Goal: Information Seeking & Learning: Learn about a topic

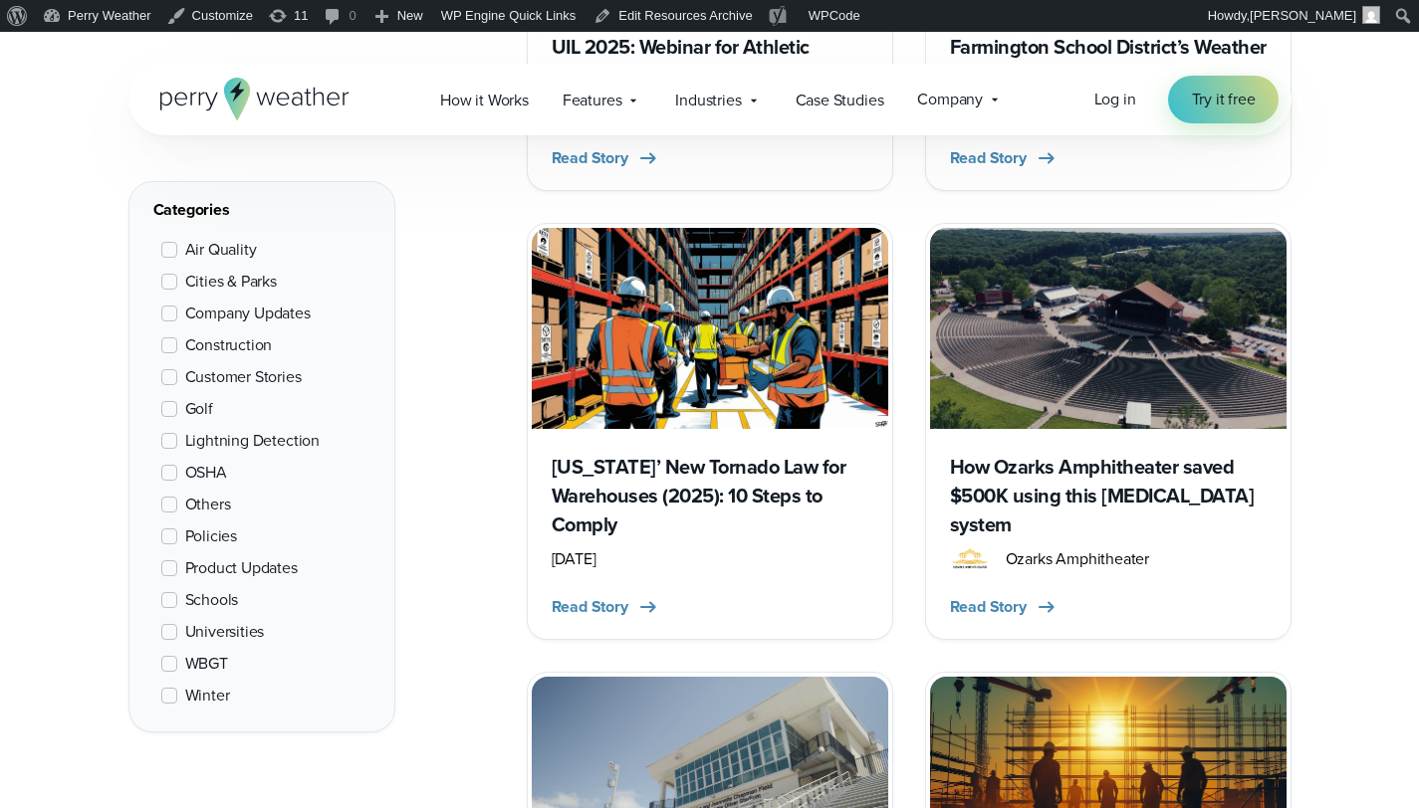
scroll to position [579, 0]
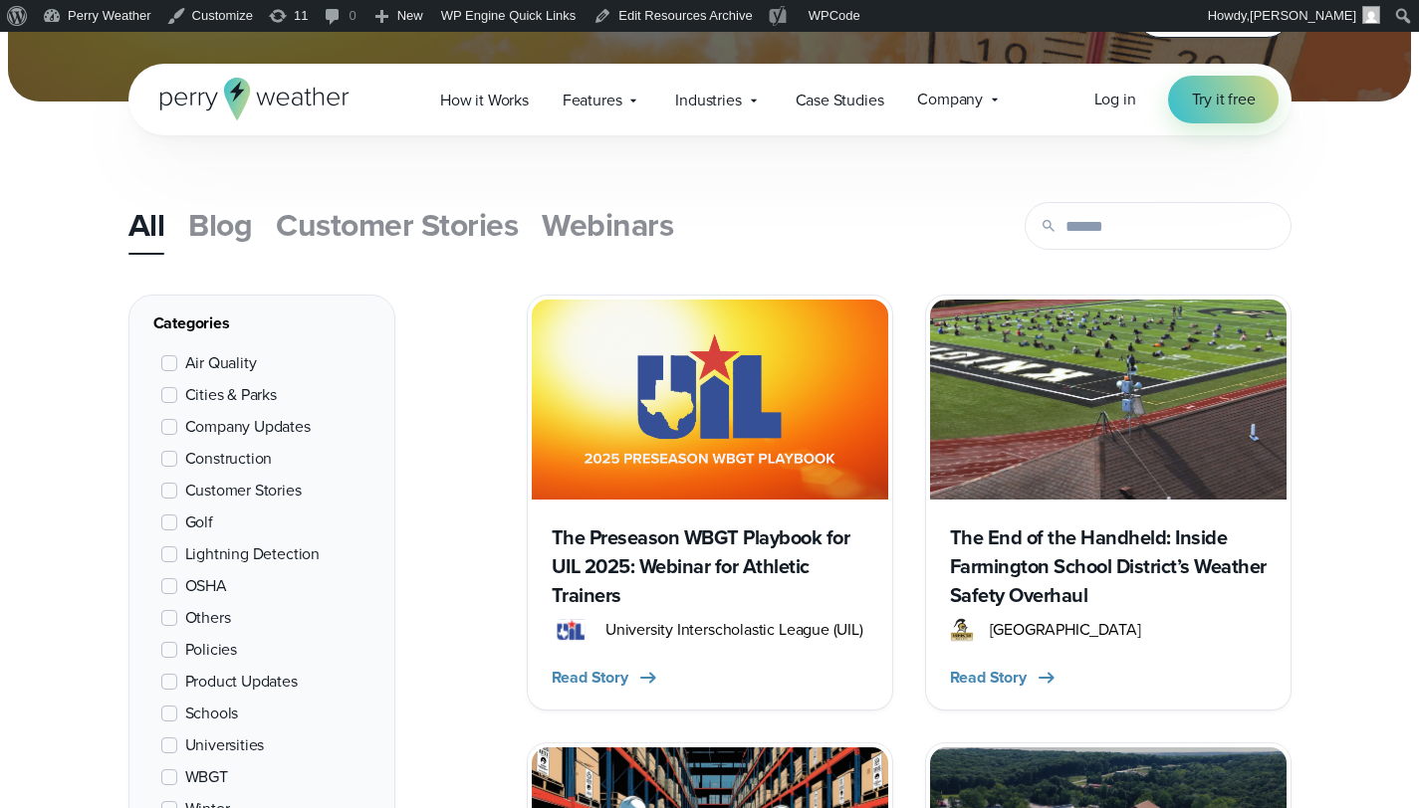
scroll to position [803, 0]
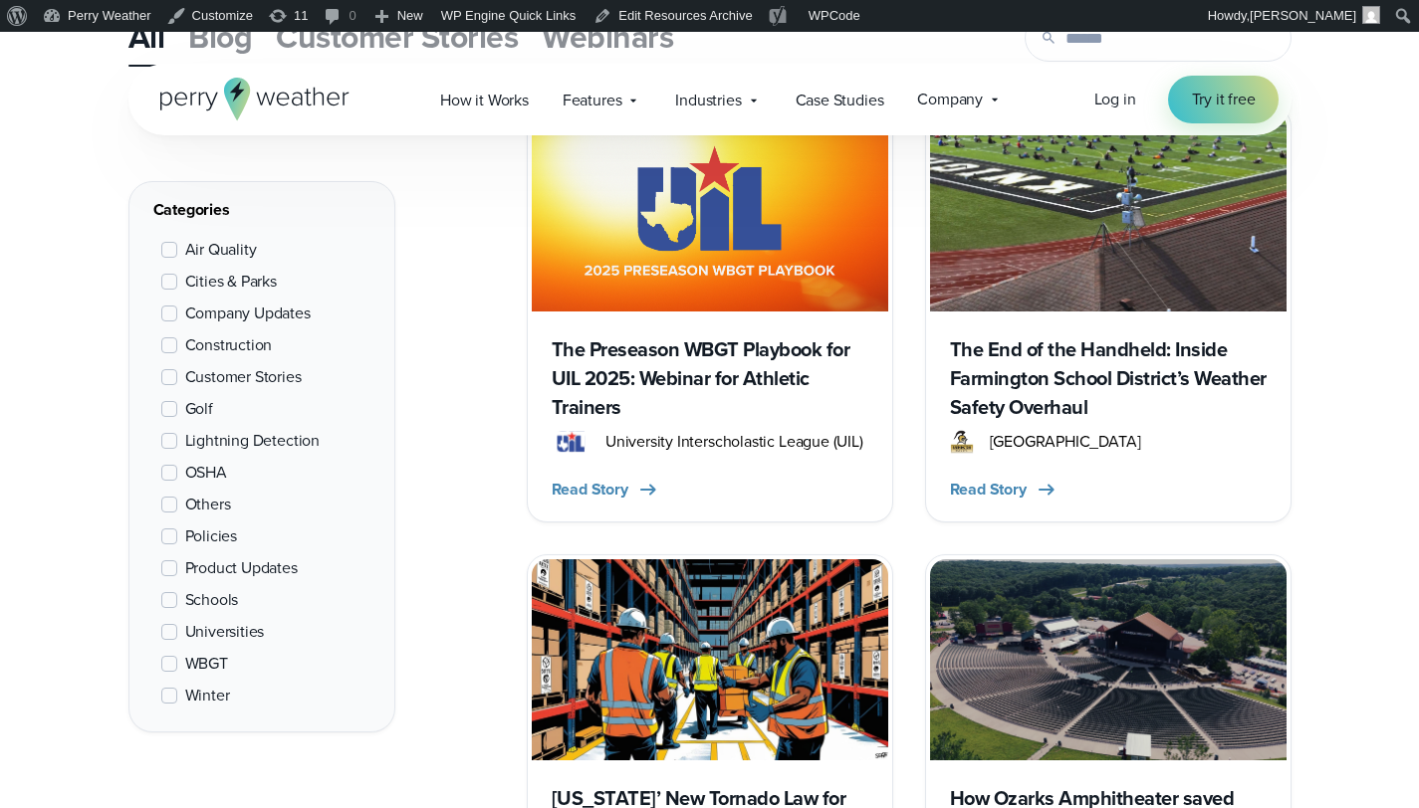
click at [756, 348] on h3 "The Preseason WBGT Playbook for UIL 2025: Webinar for Athletic Trainers" at bounding box center [709, 378] width 317 height 87
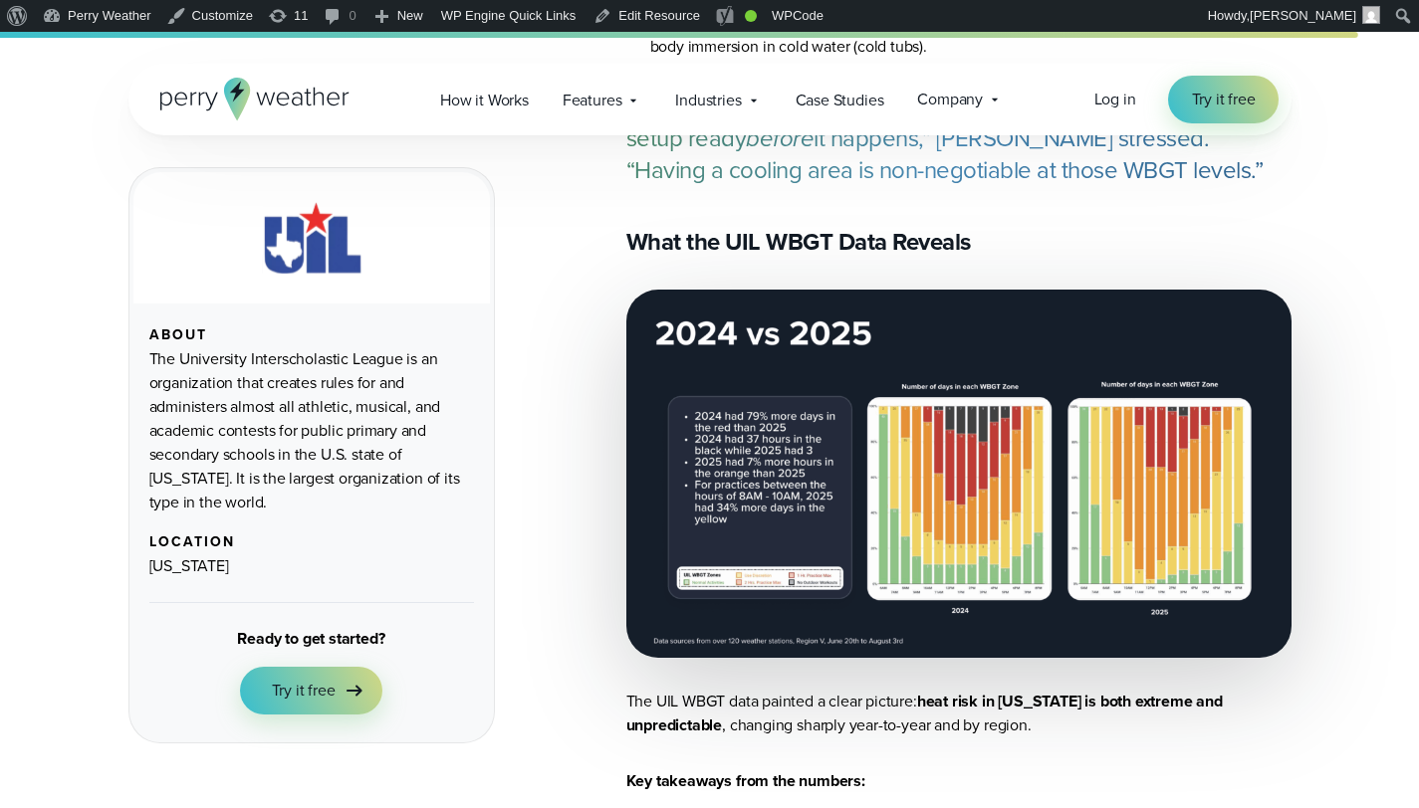
scroll to position [5002, 0]
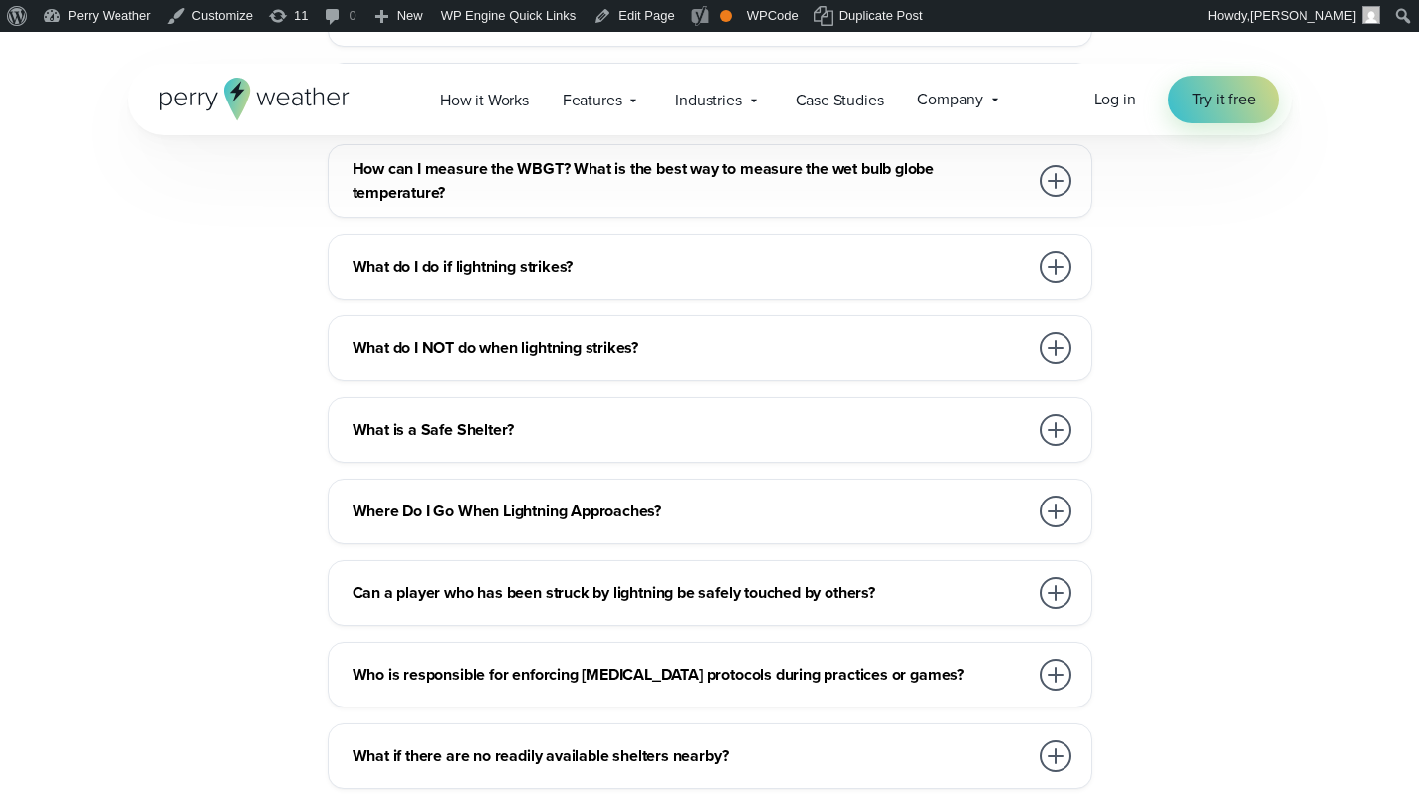
scroll to position [8513, 0]
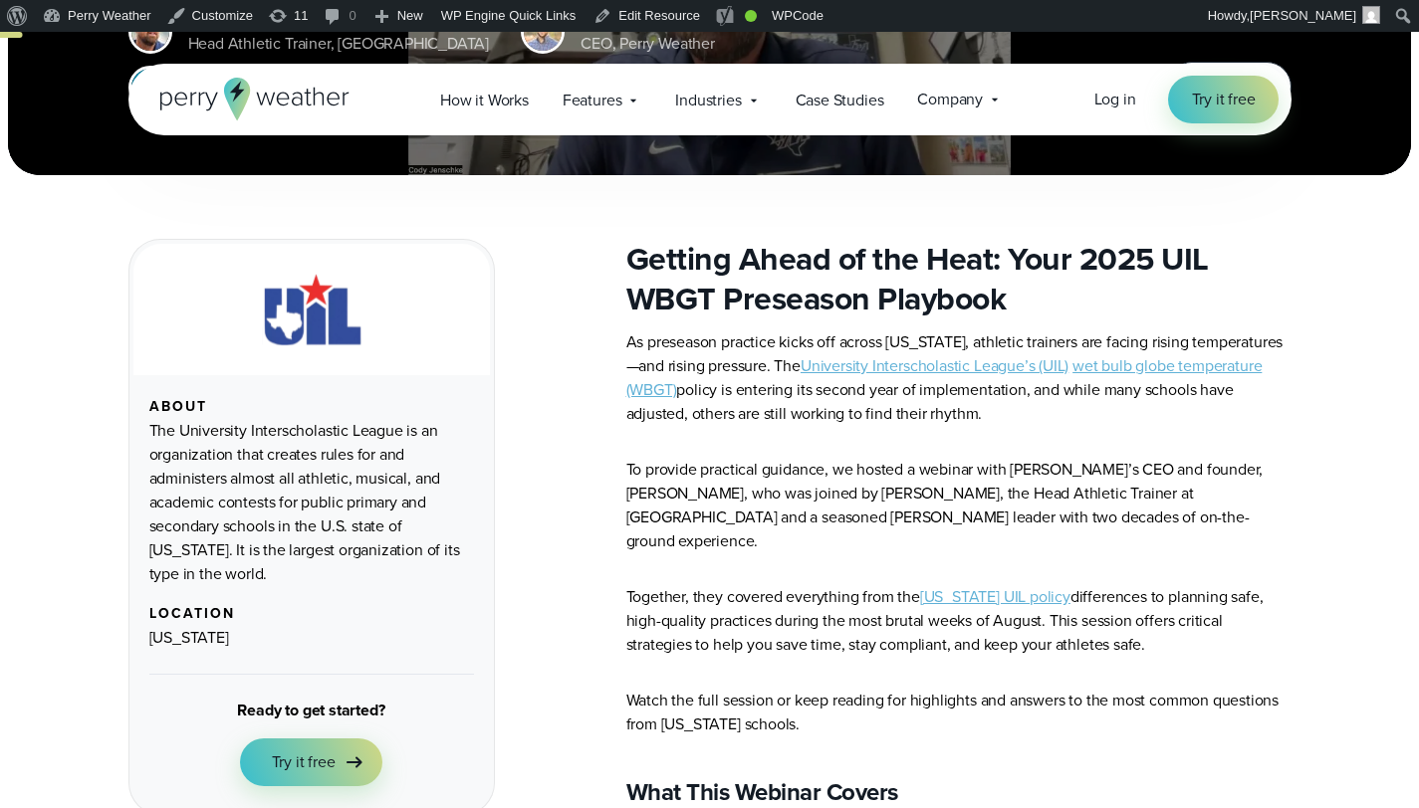
scroll to position [541, 0]
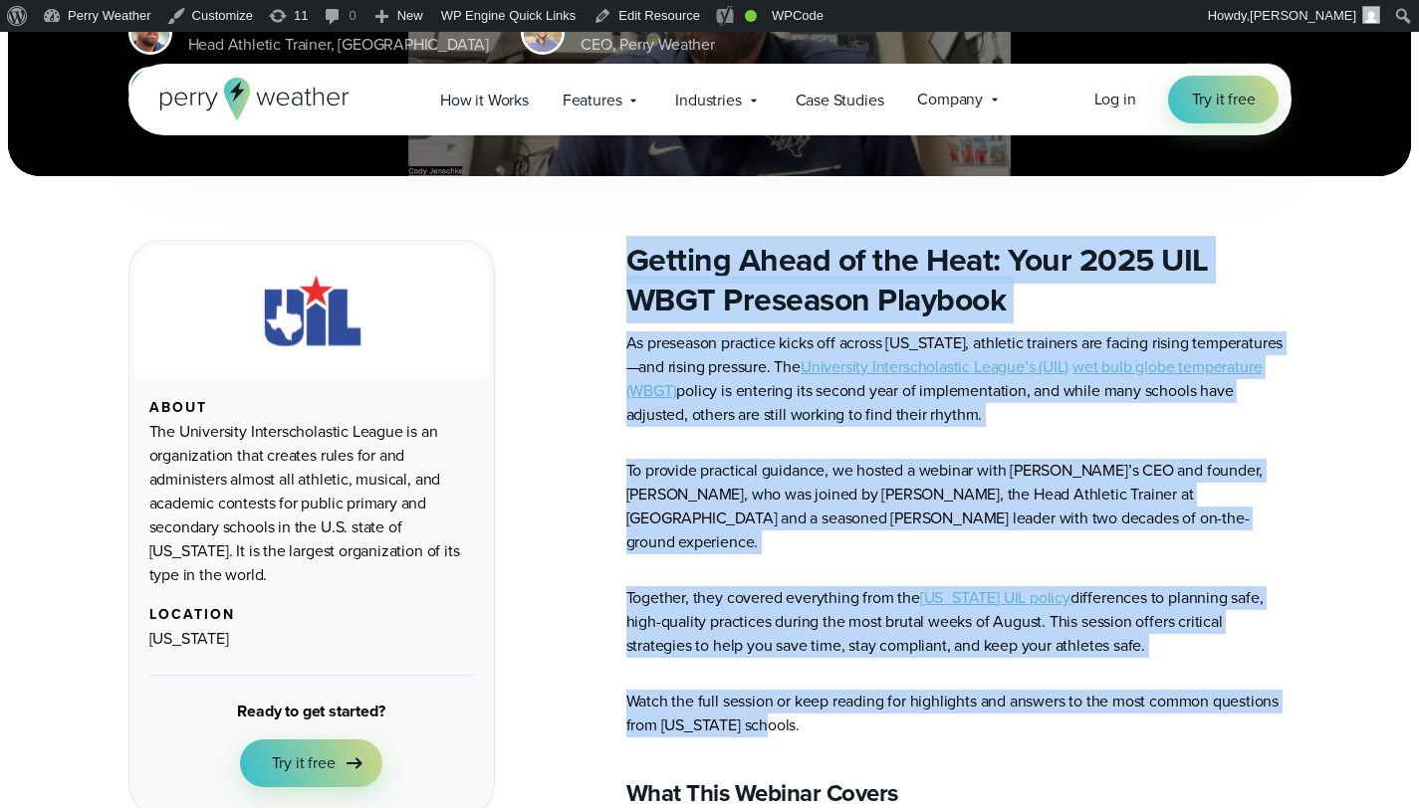
drag, startPoint x: 632, startPoint y: 262, endPoint x: 922, endPoint y: 703, distance: 527.6
copy article "Getting Ahead of the Heat: Your 2025 UIL WBGT Preseason Playbook As preseason p…"
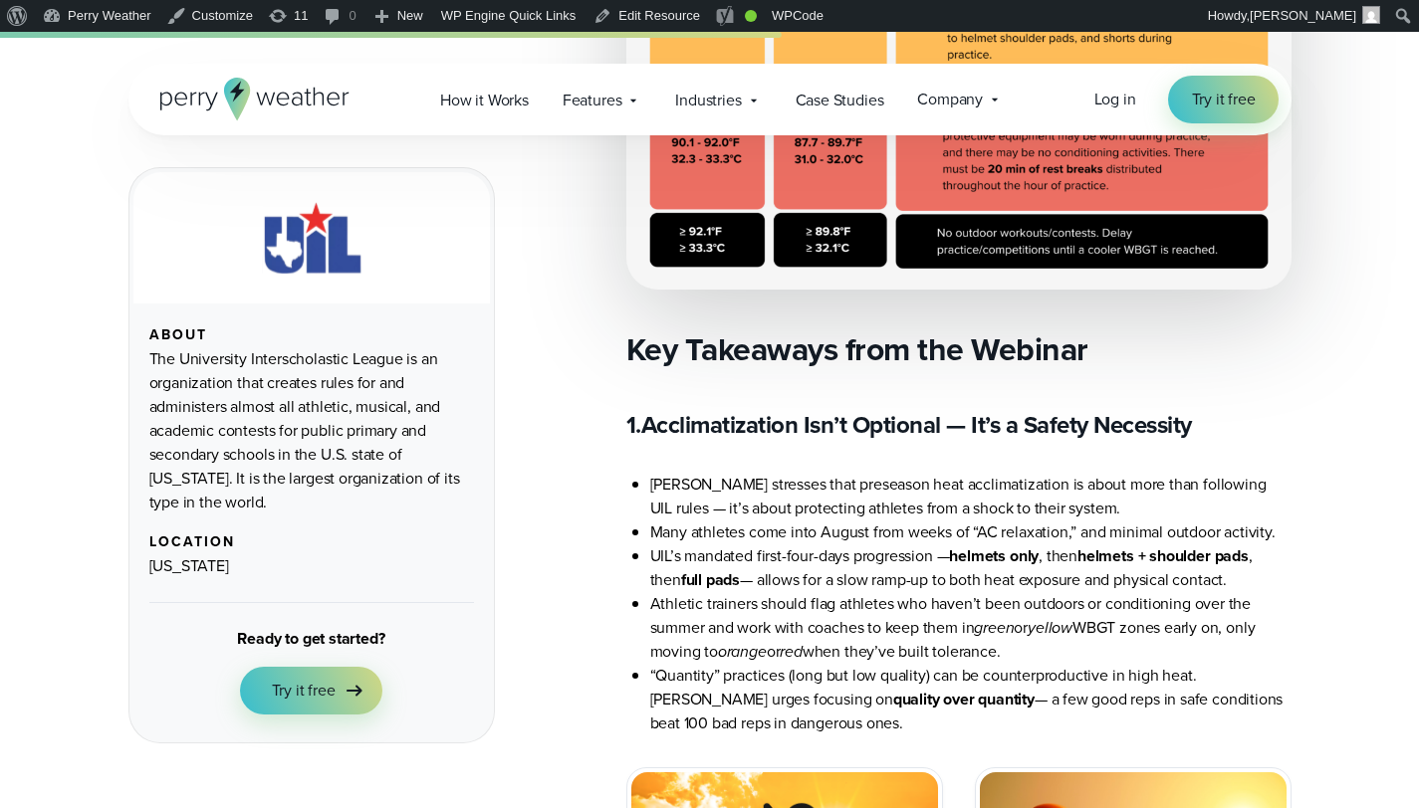
scroll to position [2713, 0]
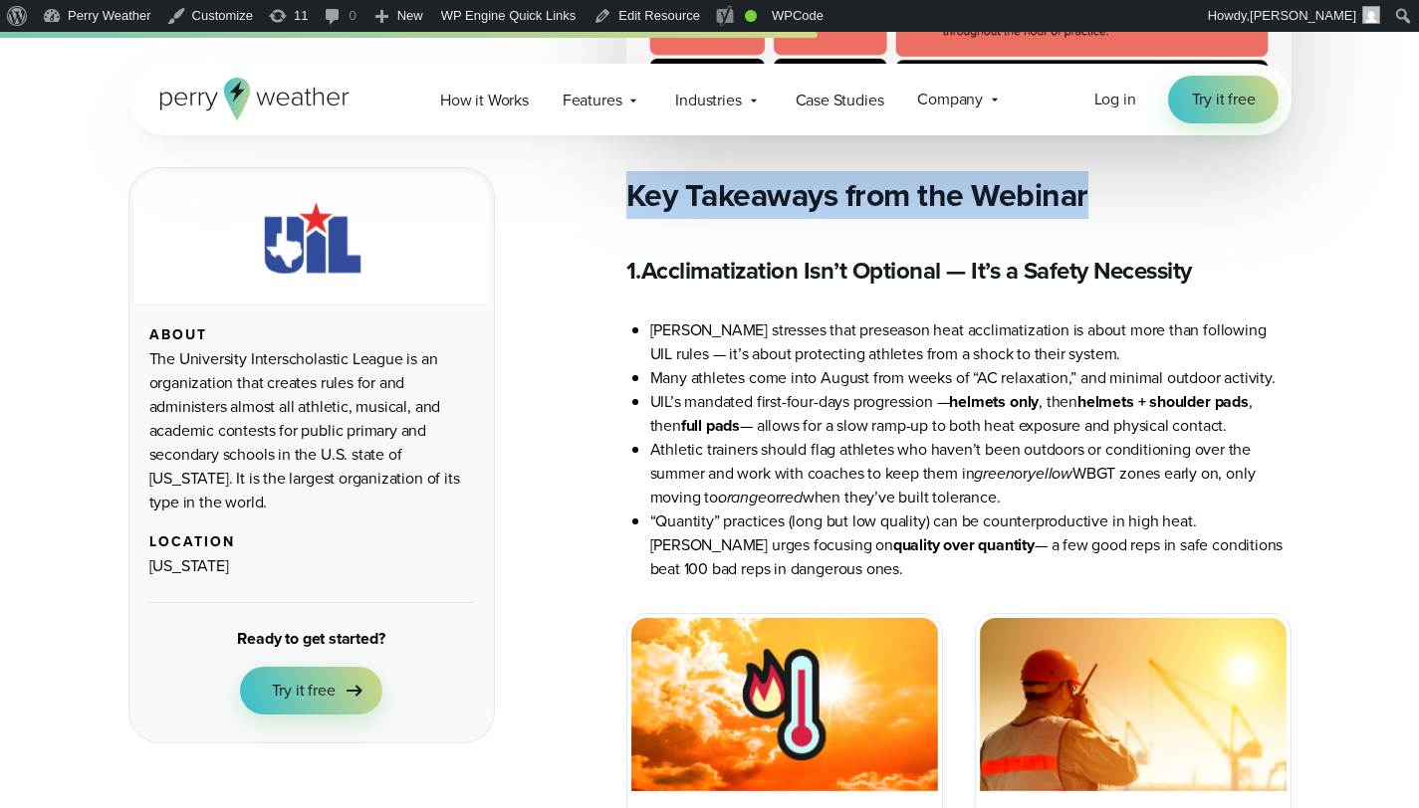
drag, startPoint x: 627, startPoint y: 167, endPoint x: 1093, endPoint y: 178, distance: 466.0
click at [1093, 178] on h2 "Key Takeaways from the Webinar" at bounding box center [958, 195] width 665 height 40
copy h2 "Key Takeaways from the Webinar"
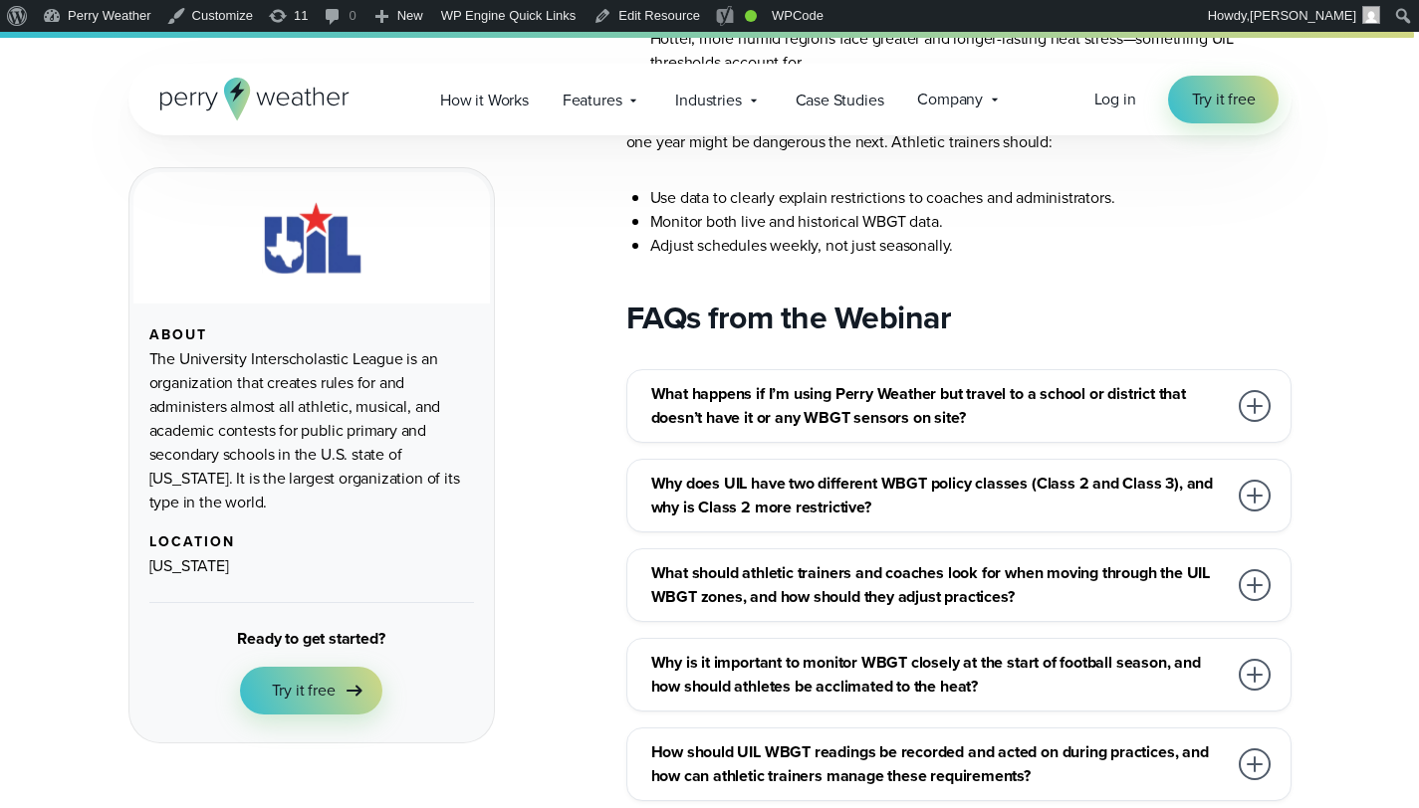
scroll to position [6510, 0]
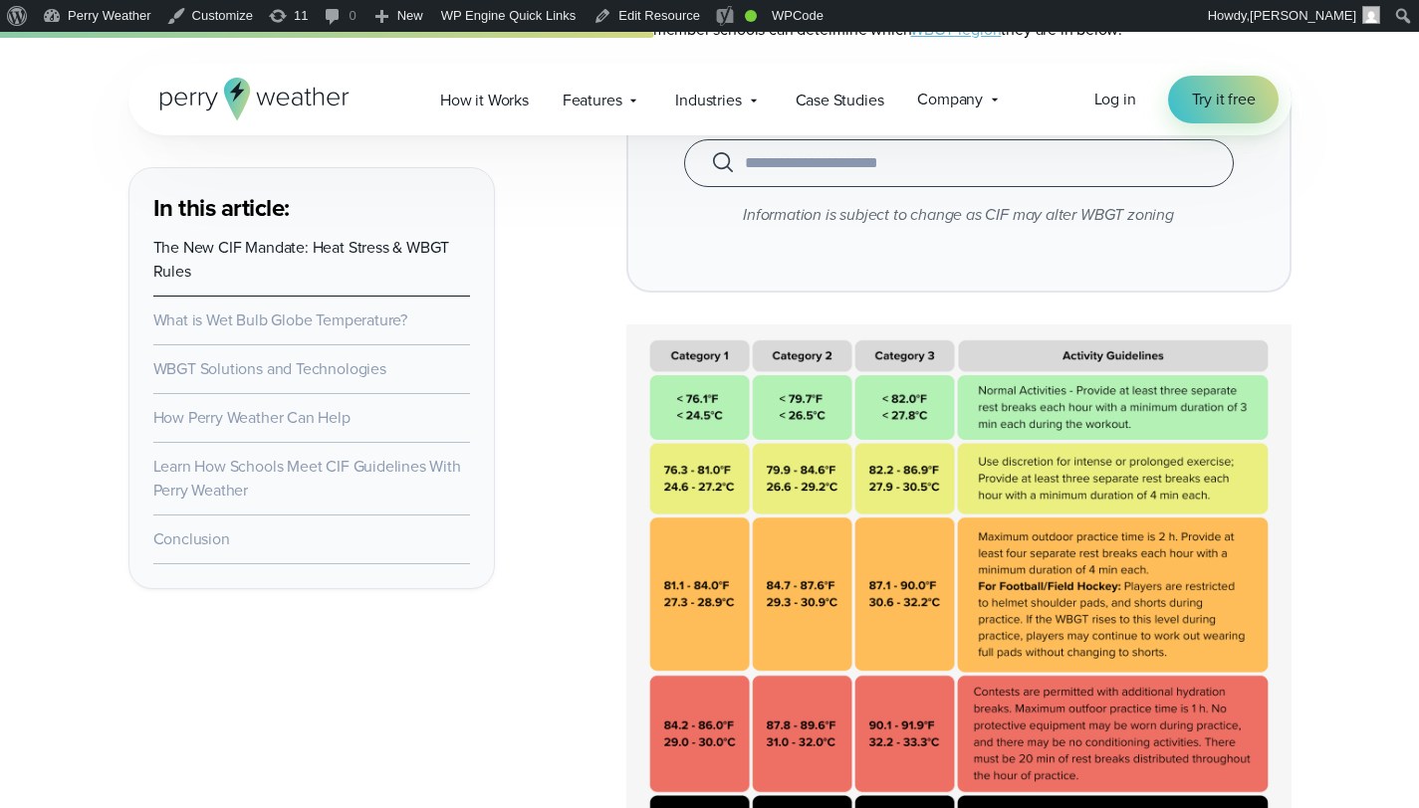
scroll to position [4406, 0]
